Goal: Task Accomplishment & Management: Manage account settings

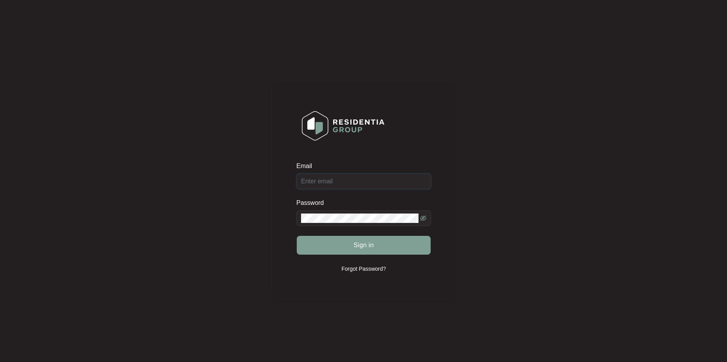
click at [345, 183] on input "Email" at bounding box center [363, 181] width 135 height 16
click at [366, 267] on p "Forgot Password?" at bounding box center [363, 268] width 45 height 8
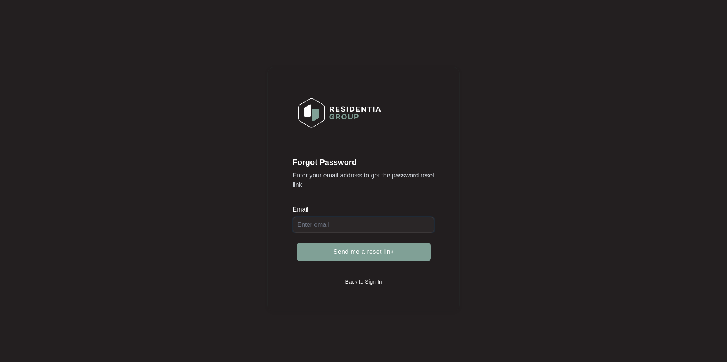
click at [331, 222] on input "Email" at bounding box center [364, 225] width 142 height 16
type input "[EMAIL_ADDRESS][DOMAIN_NAME]"
click at [362, 251] on span "Send me a reset link" at bounding box center [363, 251] width 60 height 9
